Goal: Information Seeking & Learning: Learn about a topic

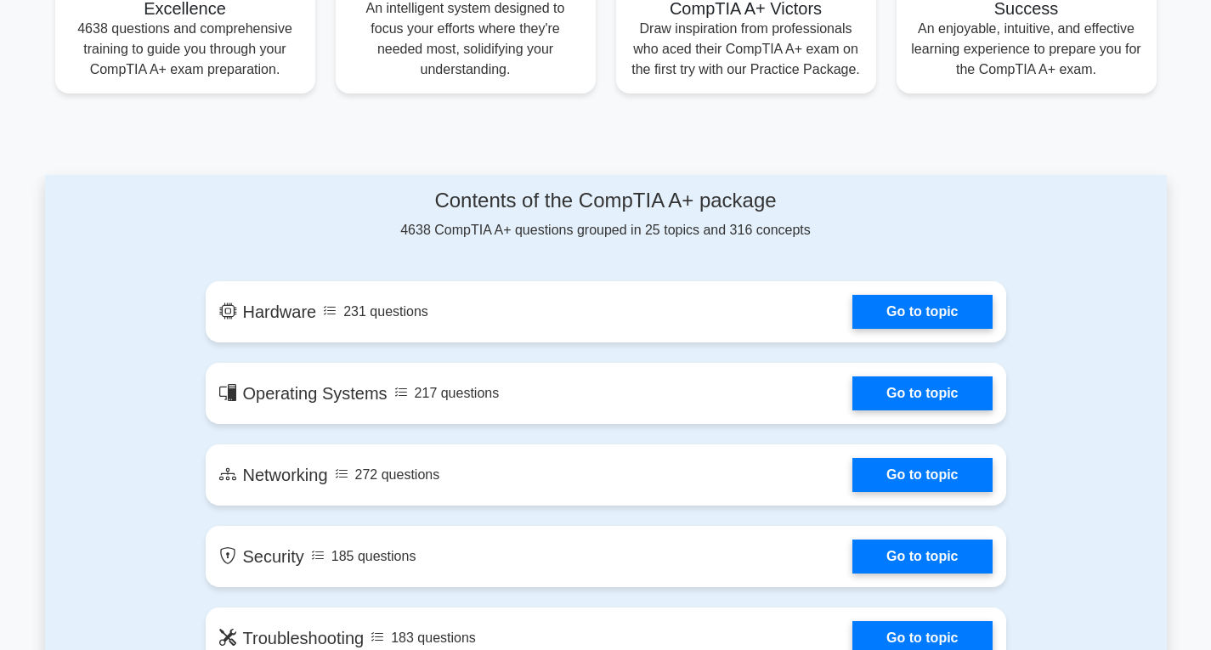
scroll to position [725, 0]
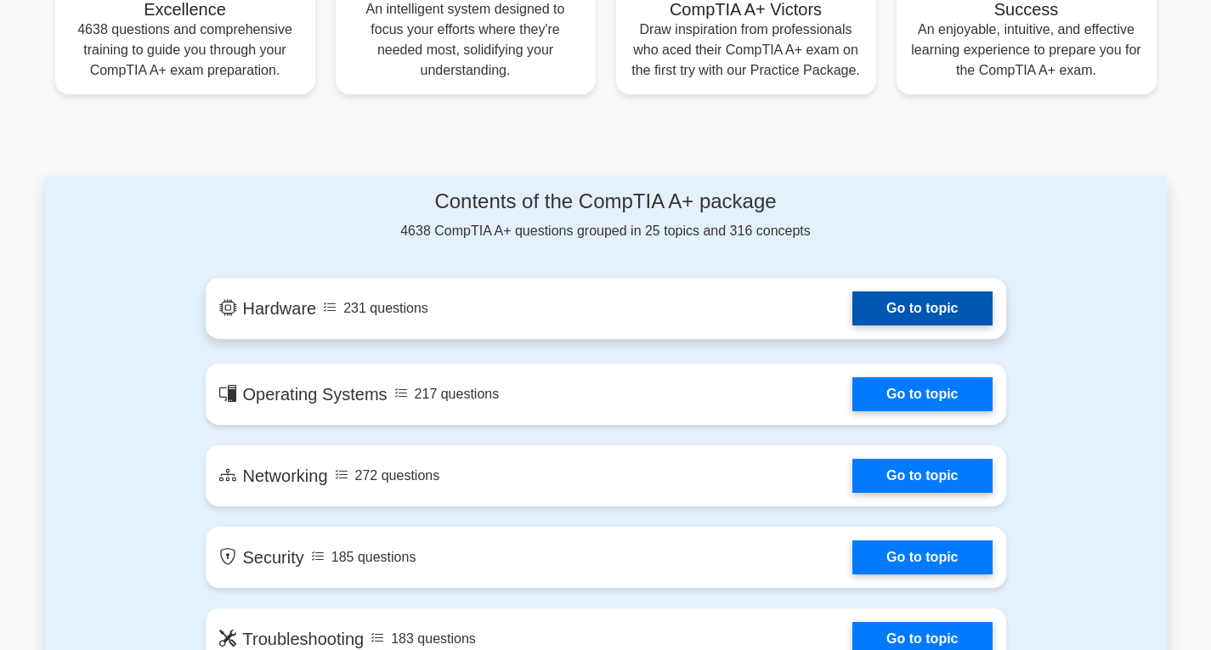
click at [942, 308] on link "Go to topic" at bounding box center [921, 308] width 139 height 34
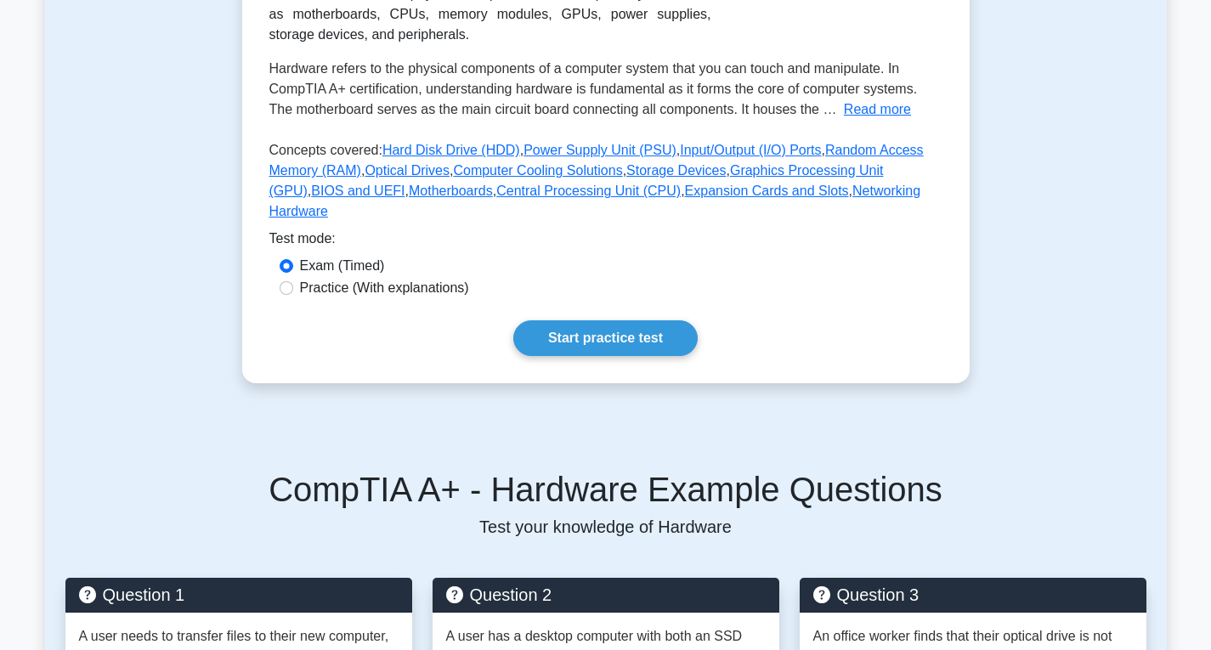
scroll to position [340, 0]
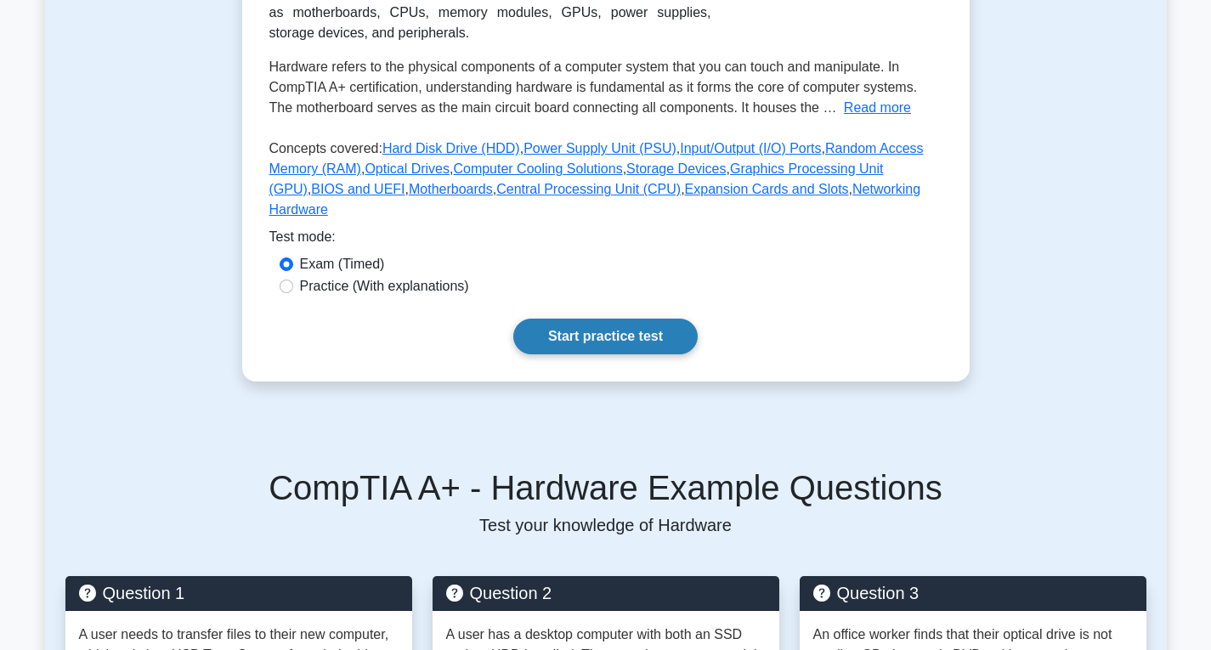
click at [563, 319] on link "Start practice test" at bounding box center [605, 337] width 184 height 36
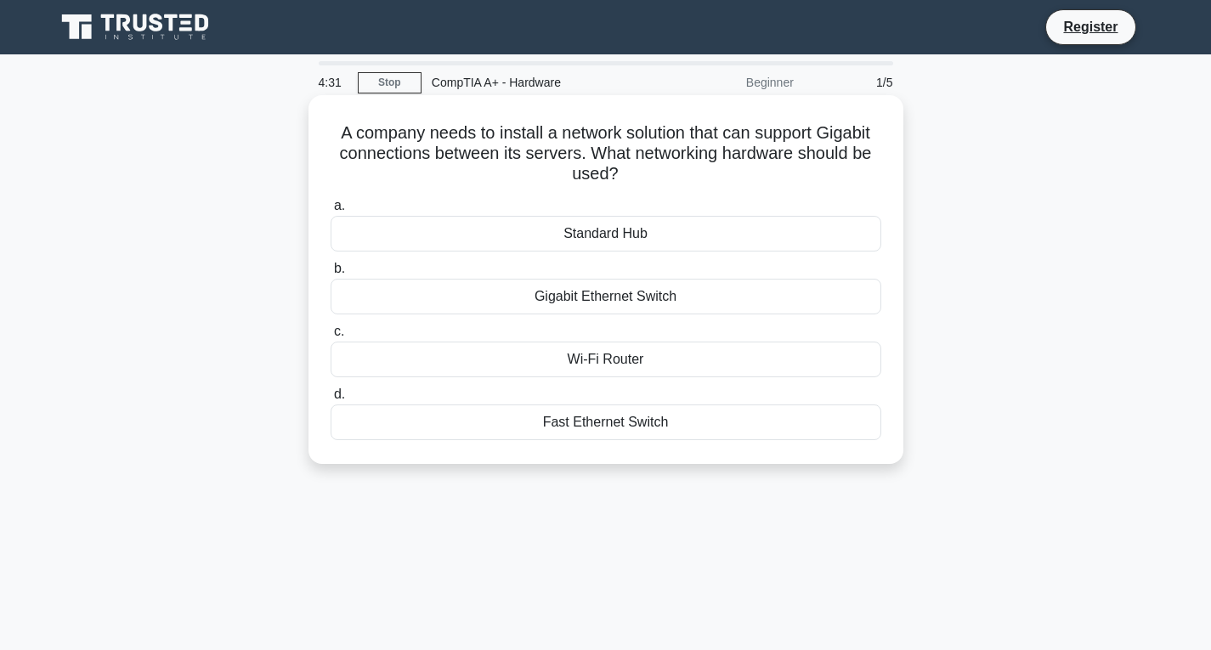
click at [580, 281] on div "Gigabit Ethernet Switch" at bounding box center [606, 297] width 551 height 36
click at [331, 274] on input "b. Gigabit Ethernet Switch" at bounding box center [331, 268] width 0 height 11
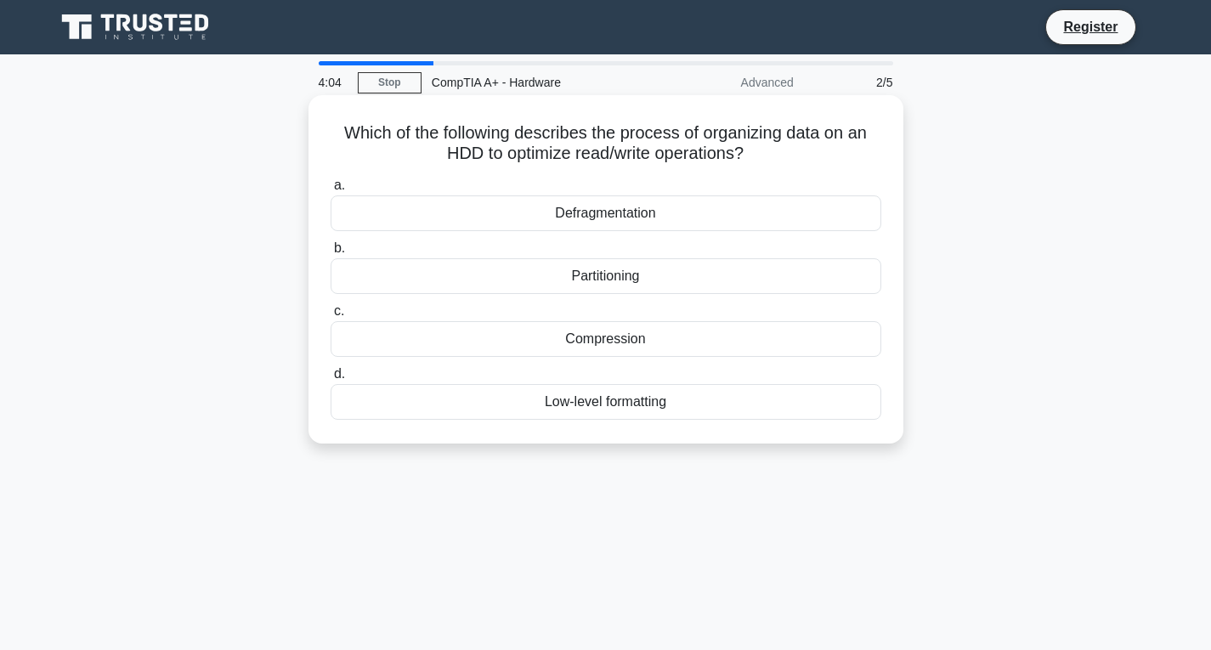
click at [587, 213] on div "Defragmentation" at bounding box center [606, 213] width 551 height 36
click at [331, 191] on input "a. Defragmentation" at bounding box center [331, 185] width 0 height 11
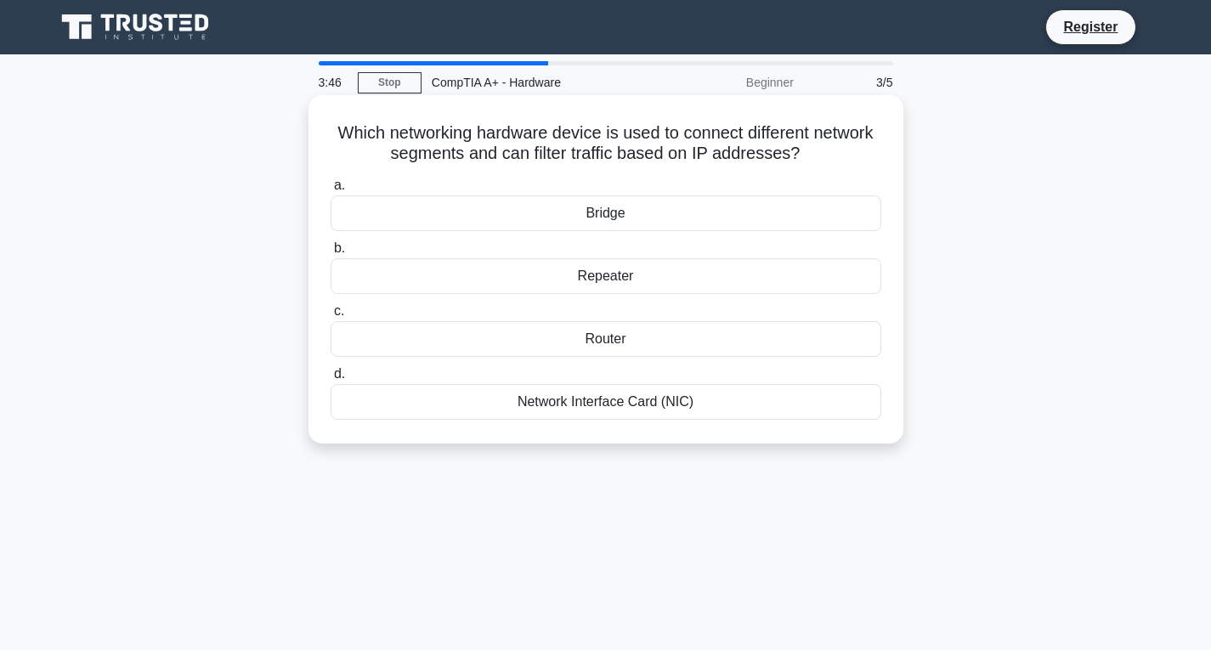
click at [622, 339] on div "Router" at bounding box center [606, 339] width 551 height 36
click at [331, 317] on input "c. Router" at bounding box center [331, 311] width 0 height 11
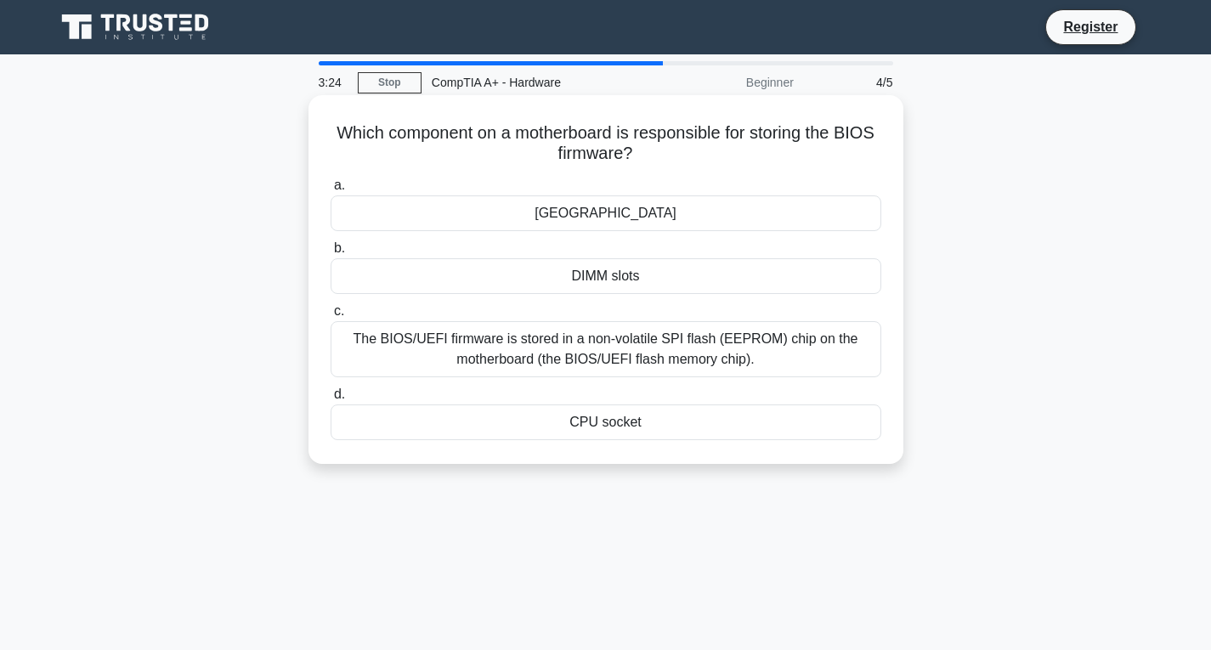
click at [643, 355] on div "The BIOS/UEFI firmware is stored in a non-volatile SPI flash (EEPROM) chip on t…" at bounding box center [606, 349] width 551 height 56
click at [331, 317] on input "c. The BIOS/UEFI firmware is stored in a non-volatile SPI flash (EEPROM) chip o…" at bounding box center [331, 311] width 0 height 11
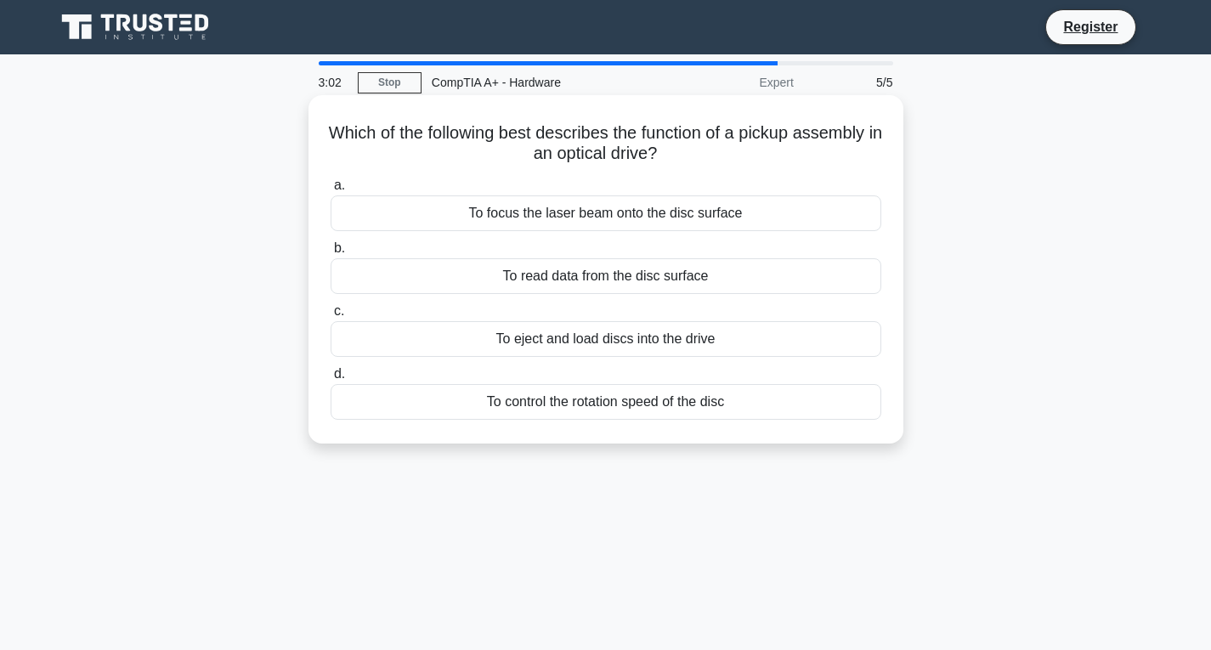
click at [598, 218] on div "To focus the laser beam onto the disc surface" at bounding box center [606, 213] width 551 height 36
click at [331, 191] on input "a. To focus the laser beam onto the disc surface" at bounding box center [331, 185] width 0 height 11
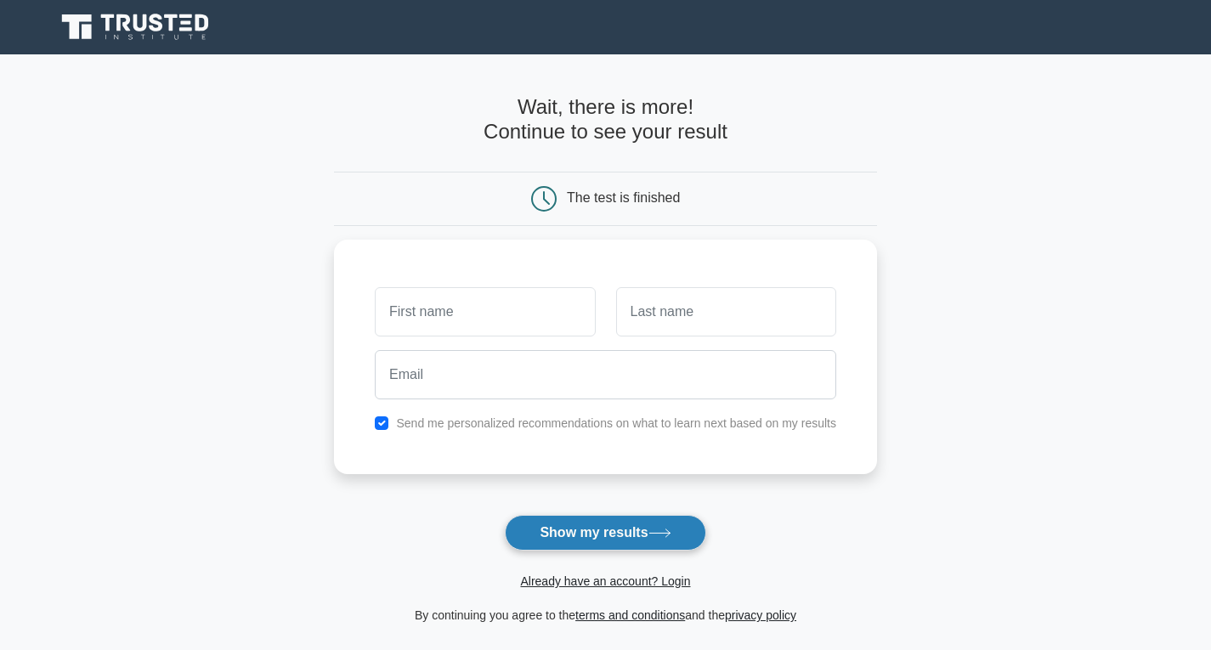
click at [609, 536] on button "Show my results" at bounding box center [605, 533] width 201 height 36
